Goal: Task Accomplishment & Management: Manage account settings

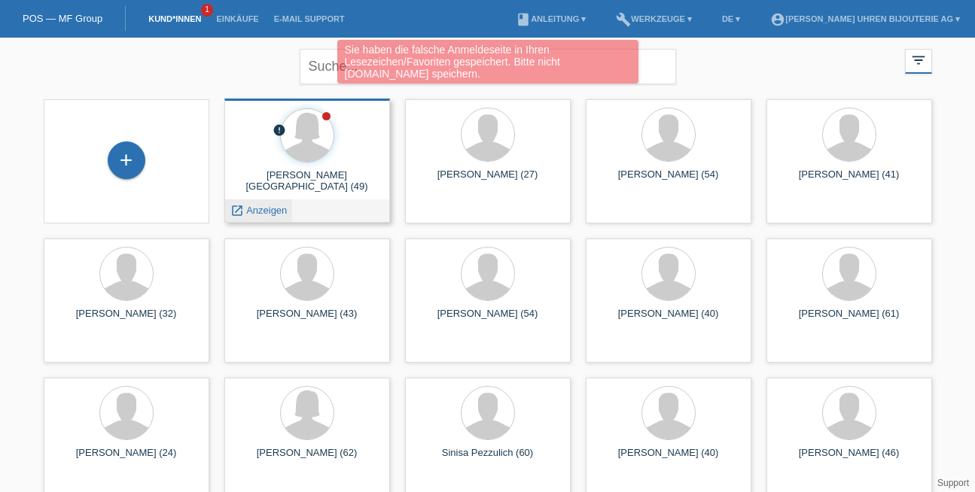
click at [254, 208] on span "Anzeigen" at bounding box center [266, 210] width 41 height 11
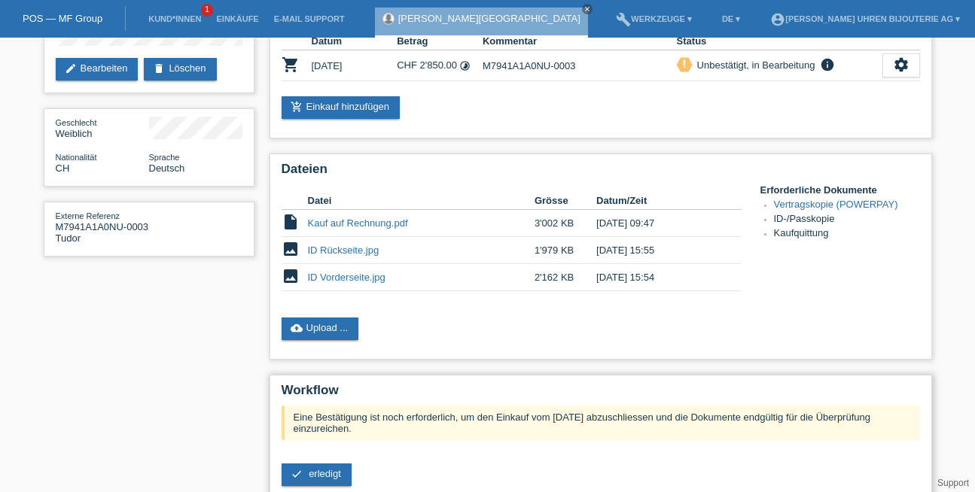
scroll to position [251, 0]
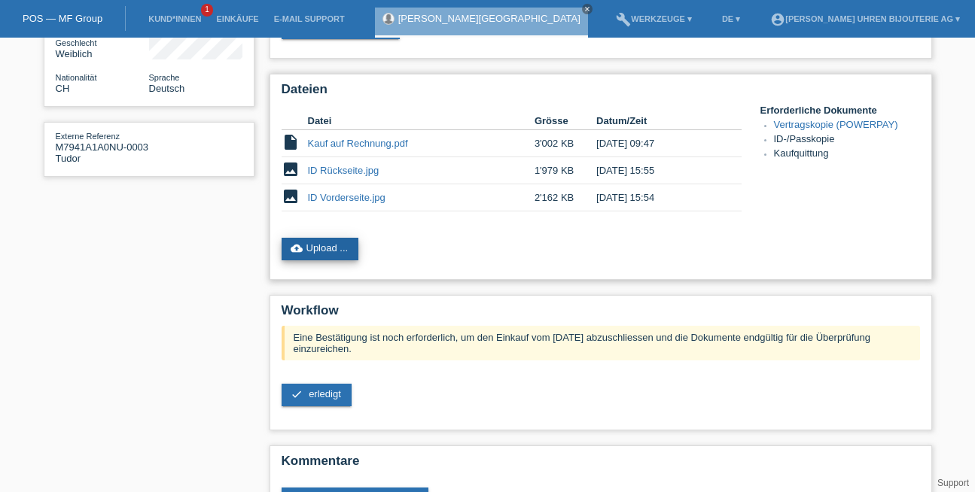
click at [324, 251] on link "cloud_upload Upload ..." at bounding box center [320, 249] width 78 height 23
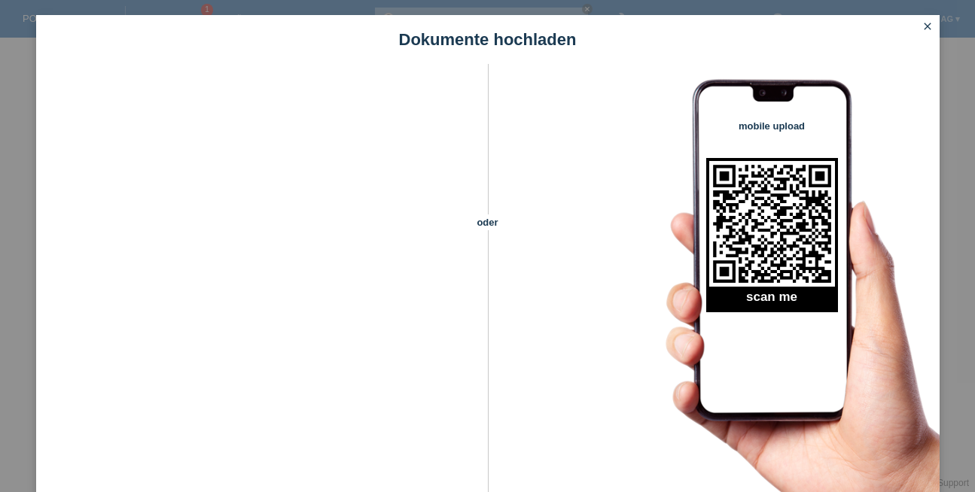
click at [926, 32] on link "close" at bounding box center [927, 27] width 20 height 17
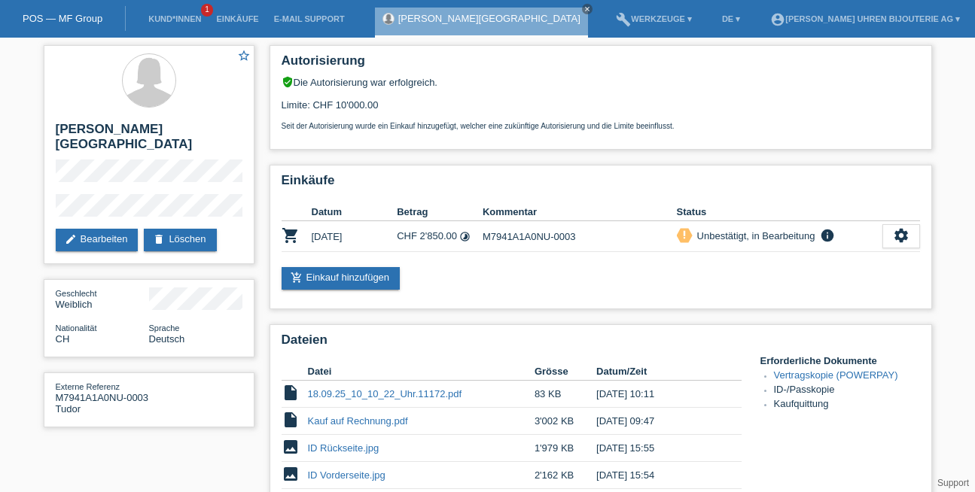
scroll to position [251, 0]
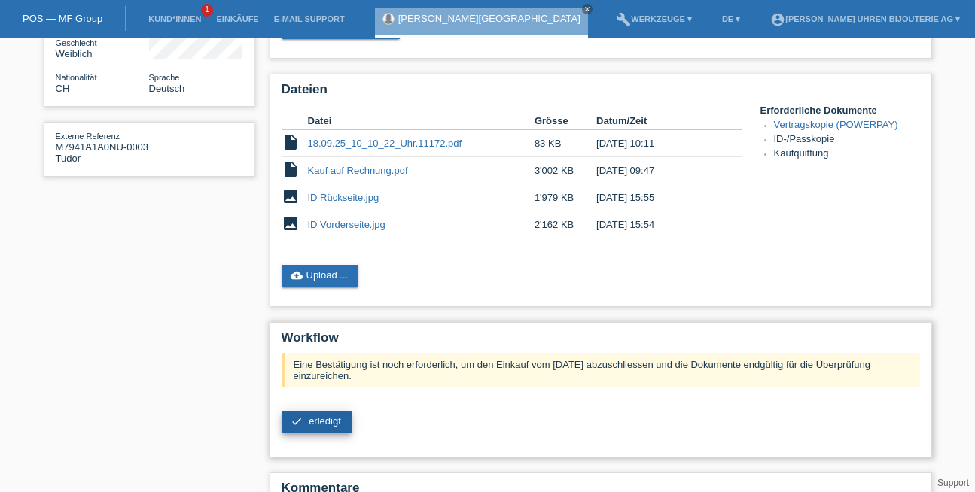
click at [325, 425] on link "check erledigt" at bounding box center [316, 422] width 70 height 23
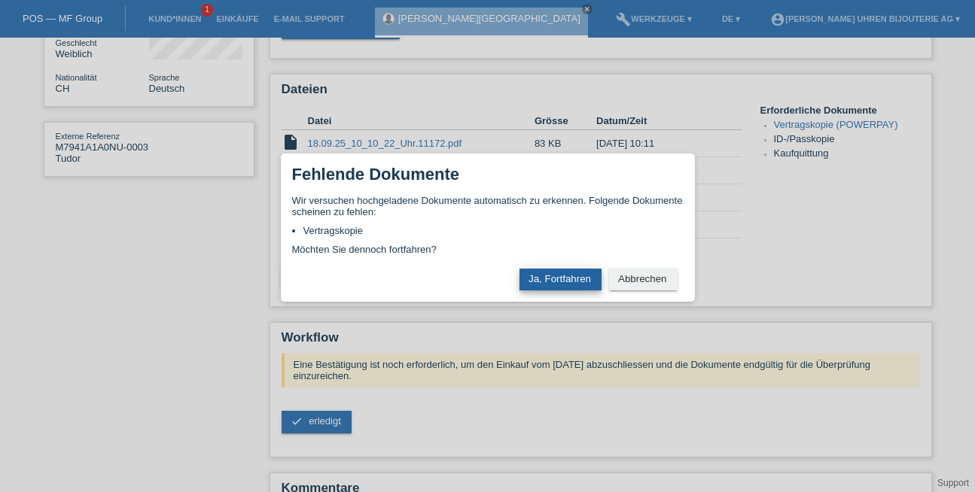
click at [558, 275] on button "Ja, Fortfahren" at bounding box center [560, 280] width 82 height 22
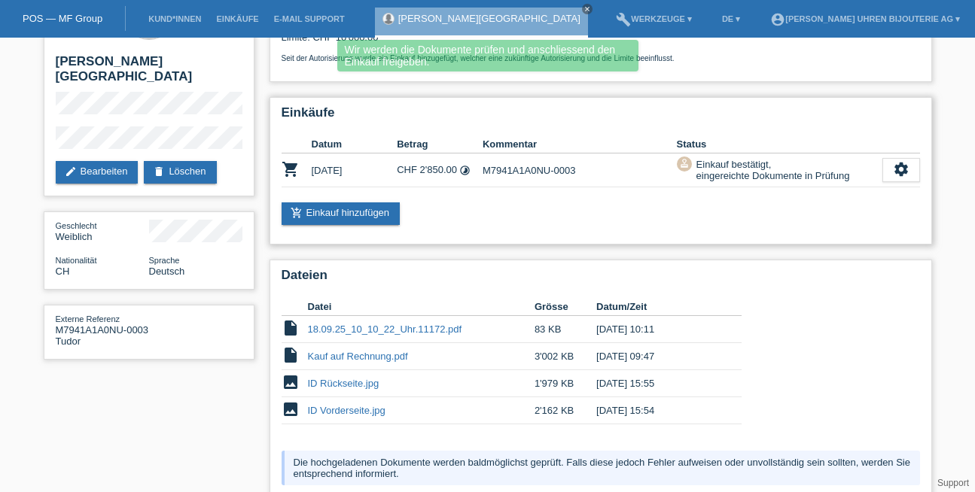
scroll to position [64, 0]
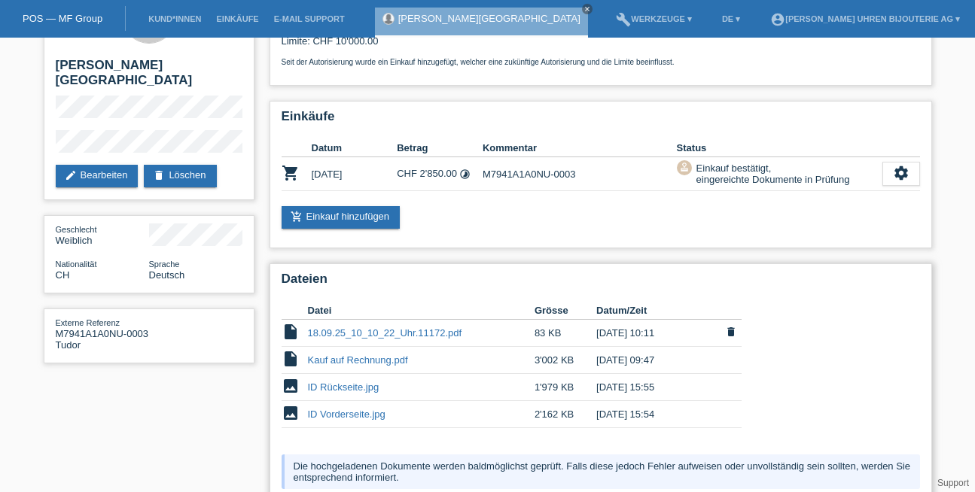
click at [366, 329] on link "18.09.25_10_10_22_Uhr.11172.pdf" at bounding box center [385, 332] width 154 height 11
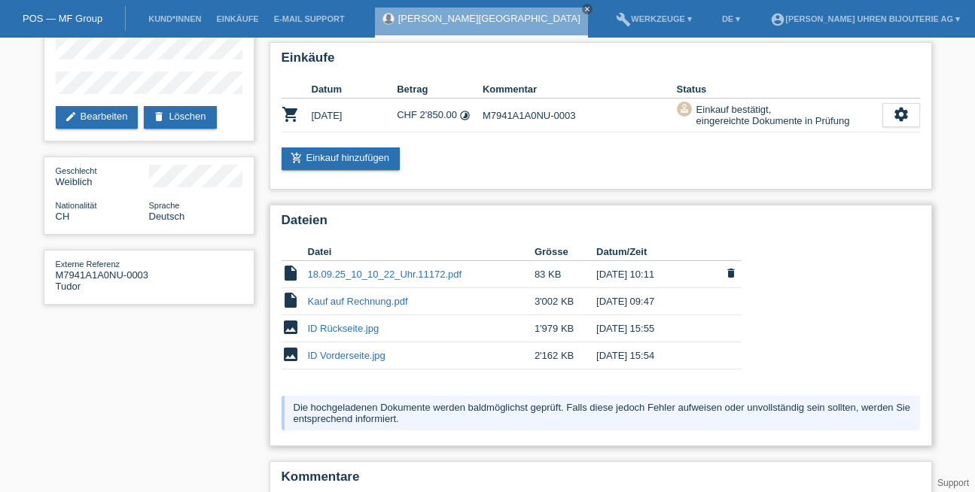
scroll to position [125, 0]
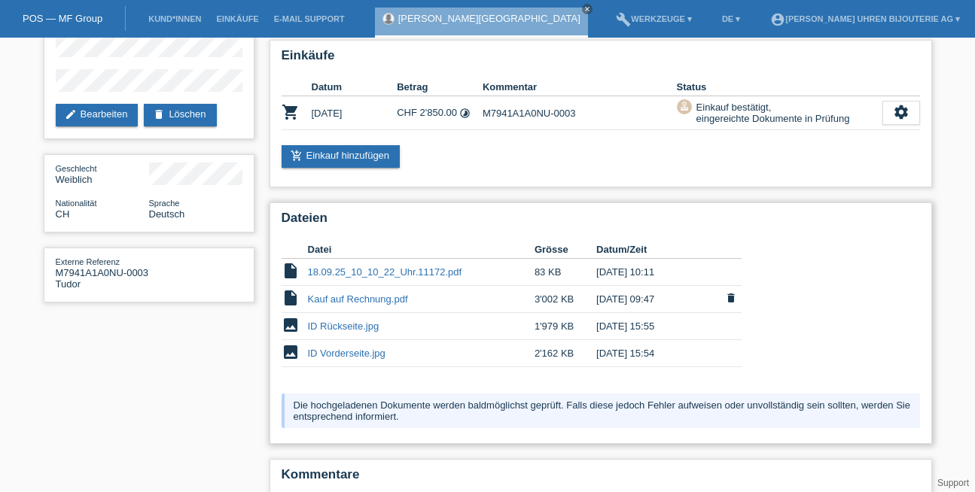
click at [365, 293] on link "Kauf auf Rechnung.pdf" at bounding box center [358, 298] width 100 height 11
